Goal: Information Seeking & Learning: Learn about a topic

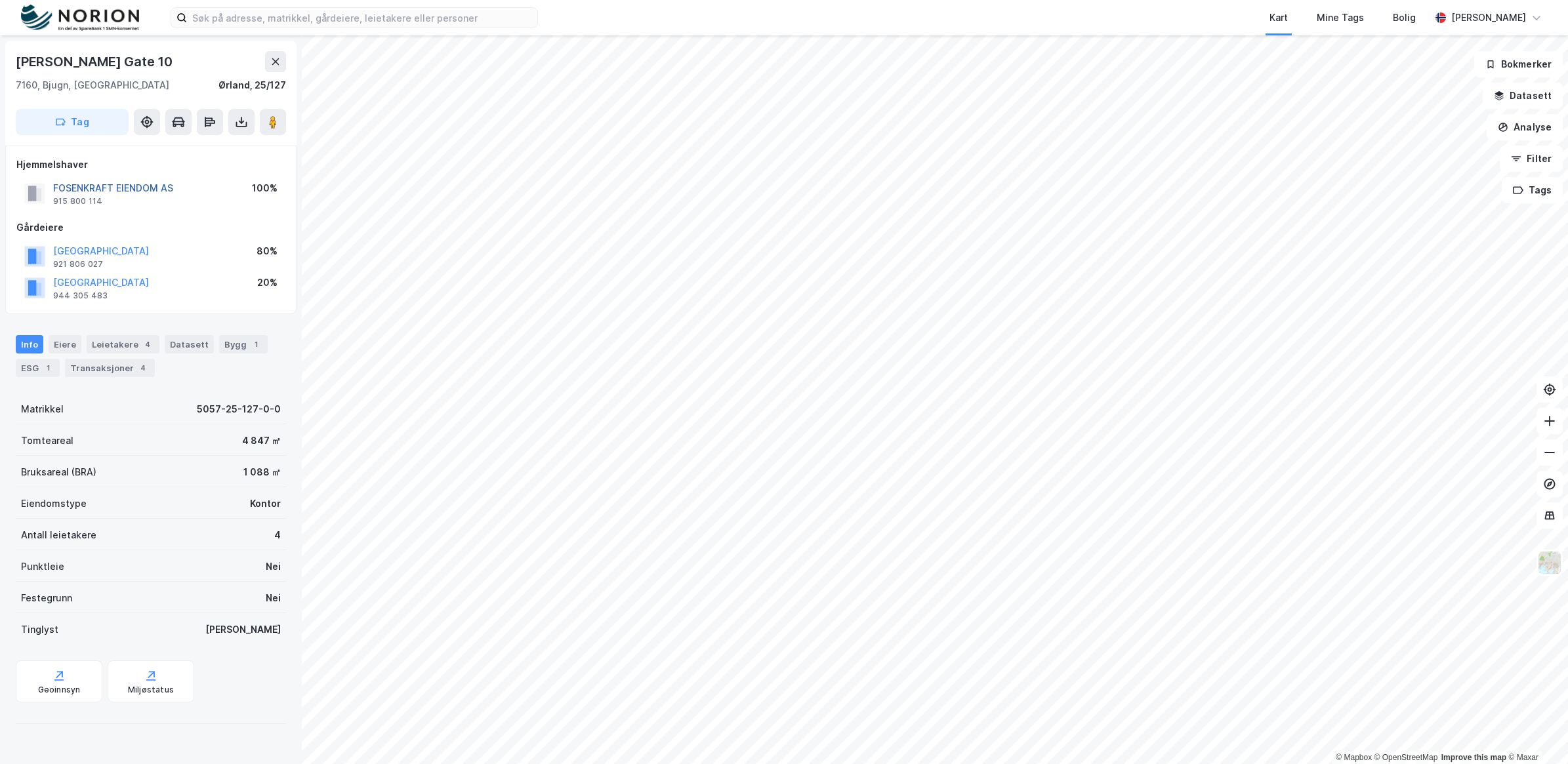
click at [0, 0] on button "FOSENKRAFT EIENDOM AS" at bounding box center [0, 0] width 0 height 0
